Goal: Transaction & Acquisition: Book appointment/travel/reservation

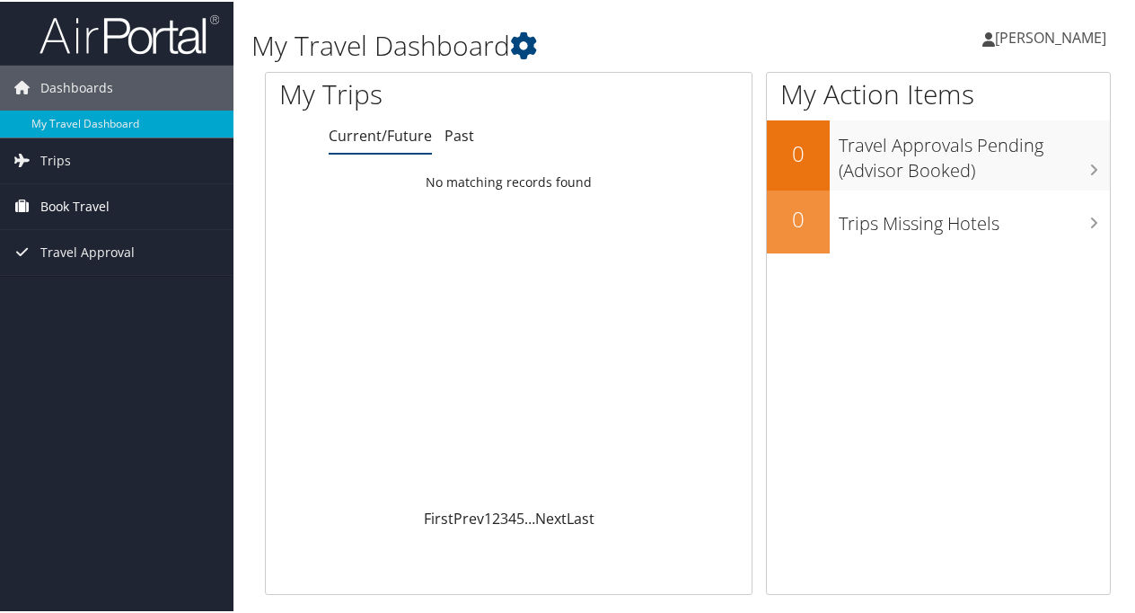
click at [106, 208] on span "Book Travel" at bounding box center [74, 204] width 69 height 45
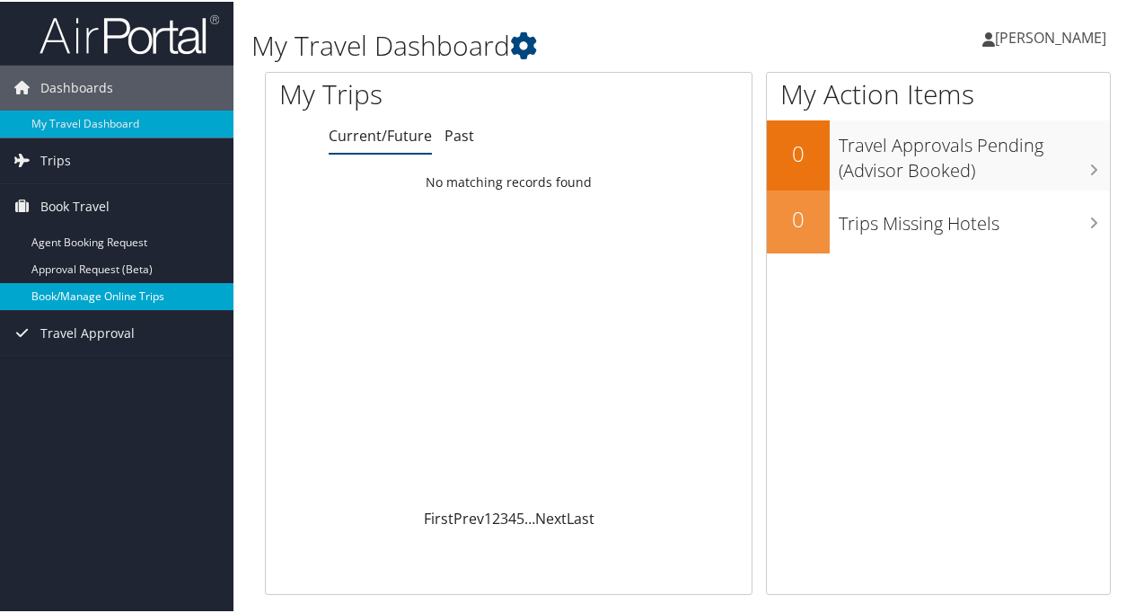
click at [138, 299] on link "Book/Manage Online Trips" at bounding box center [117, 294] width 234 height 27
